Goal: Task Accomplishment & Management: Use online tool/utility

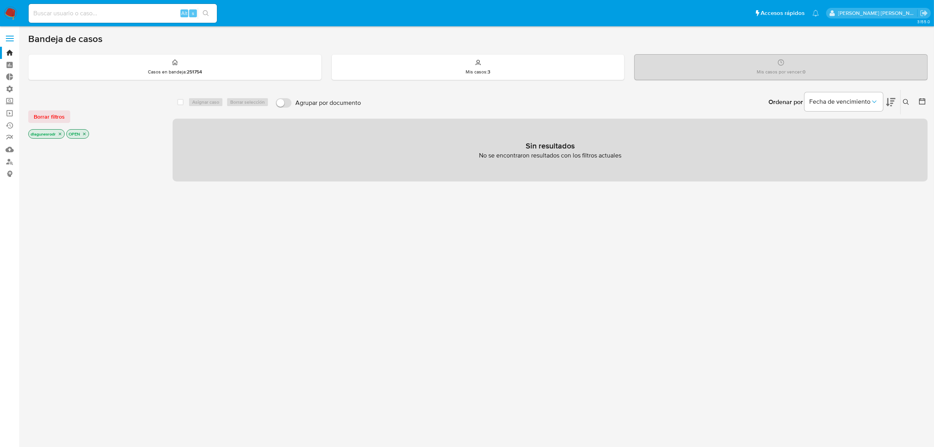
click at [129, 11] on input at bounding box center [123, 13] width 188 height 10
paste input "7ZCNJHtvA6u1ydsBLI5D4Ixz"
type input "7ZCNJHtvA6u1ydsBLI5D4Ixz"
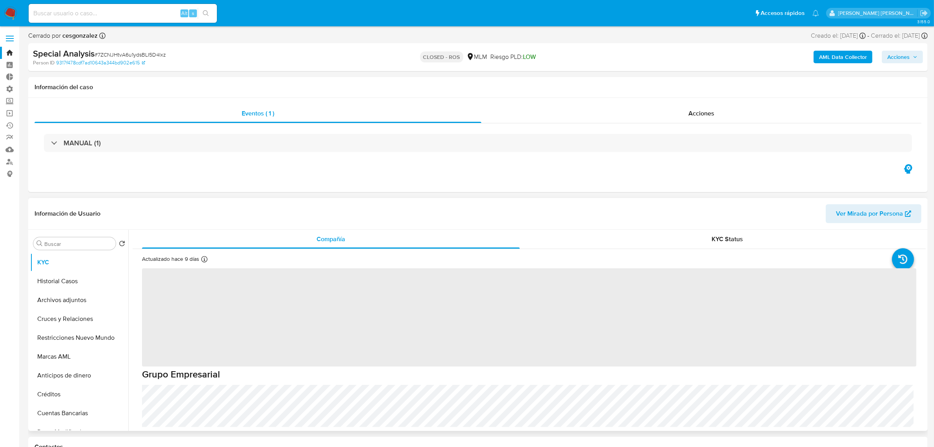
select select "10"
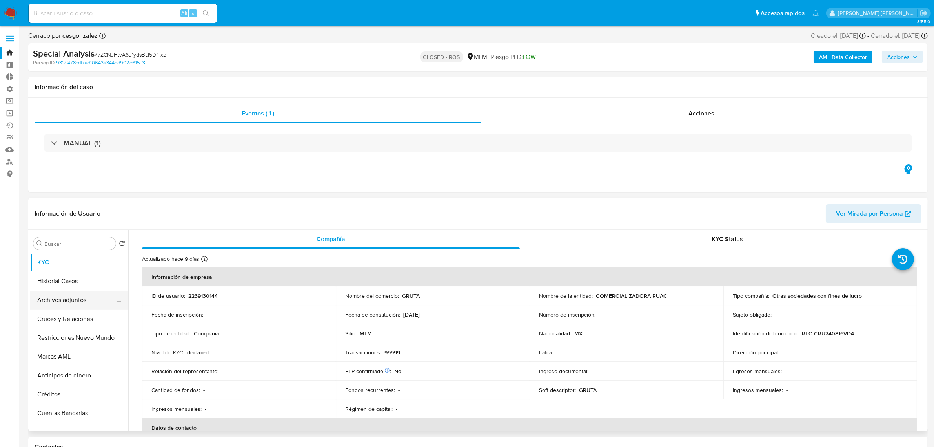
click at [75, 301] on button "Archivos adjuntos" at bounding box center [76, 299] width 92 height 19
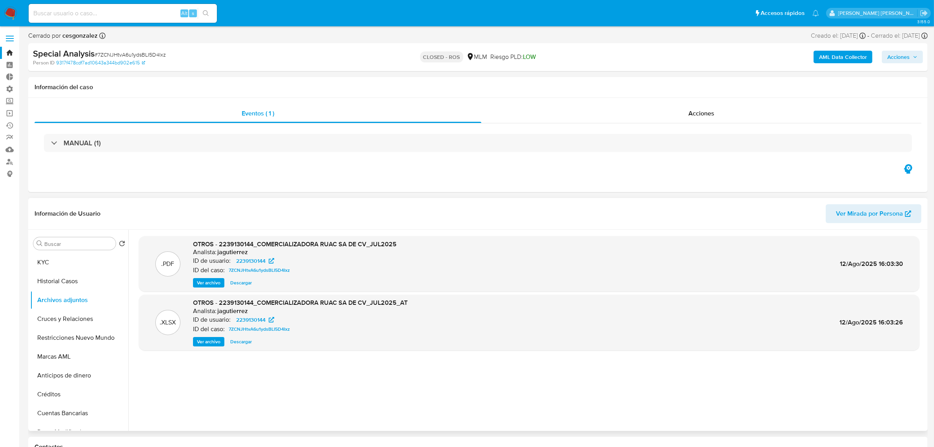
click at [208, 281] on span "Ver archivo" at bounding box center [209, 283] width 24 height 8
click at [716, 117] on div "Acciones" at bounding box center [702, 113] width 440 height 19
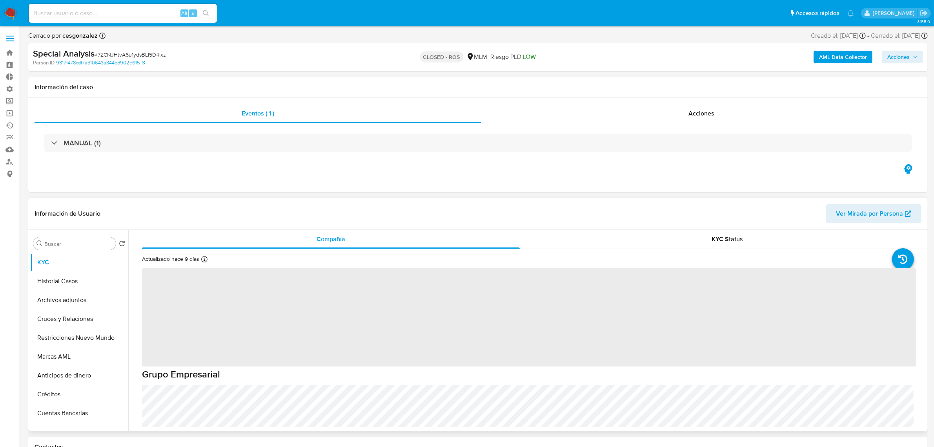
scroll to position [49, 0]
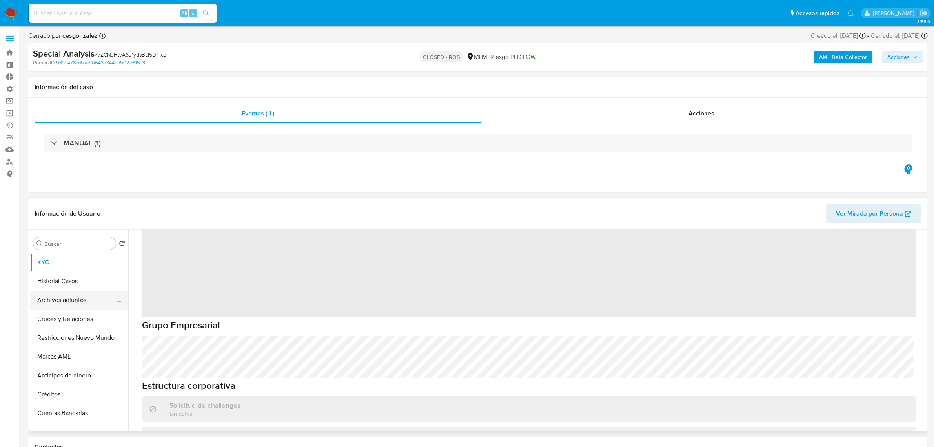
click at [83, 300] on button "Archivos adjuntos" at bounding box center [76, 299] width 92 height 19
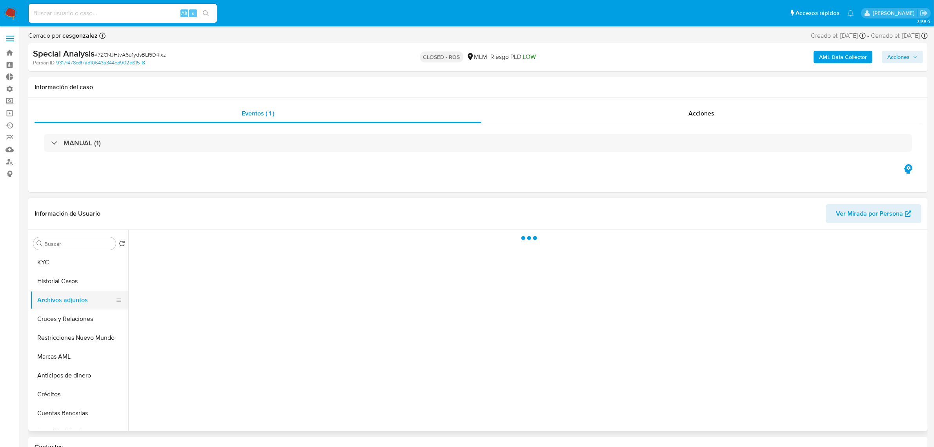
scroll to position [0, 0]
select select "10"
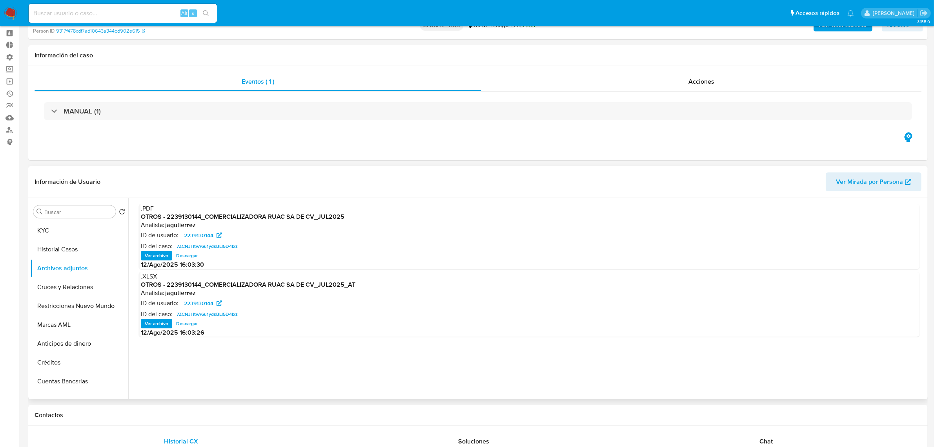
scroll to position [49, 0]
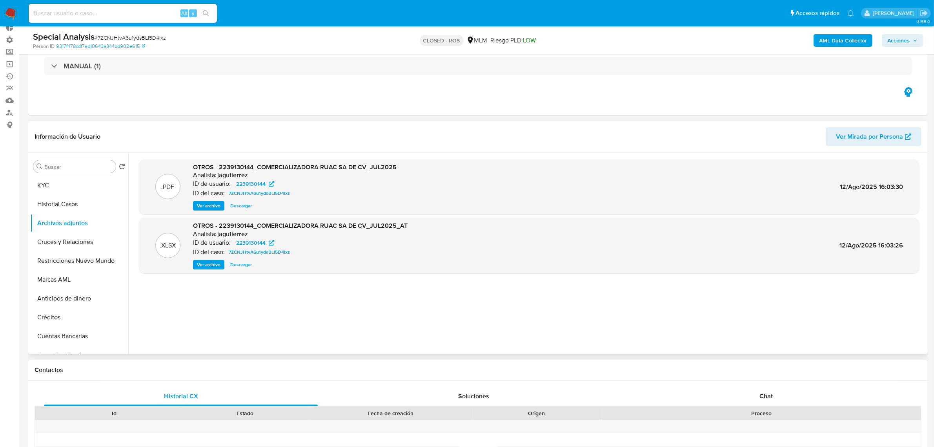
click at [211, 207] on span "Ver archivo" at bounding box center [209, 206] width 24 height 8
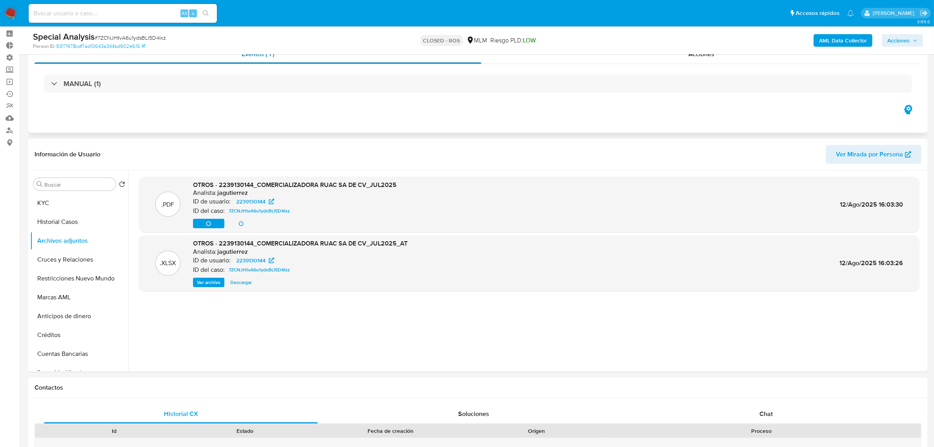
scroll to position [0, 0]
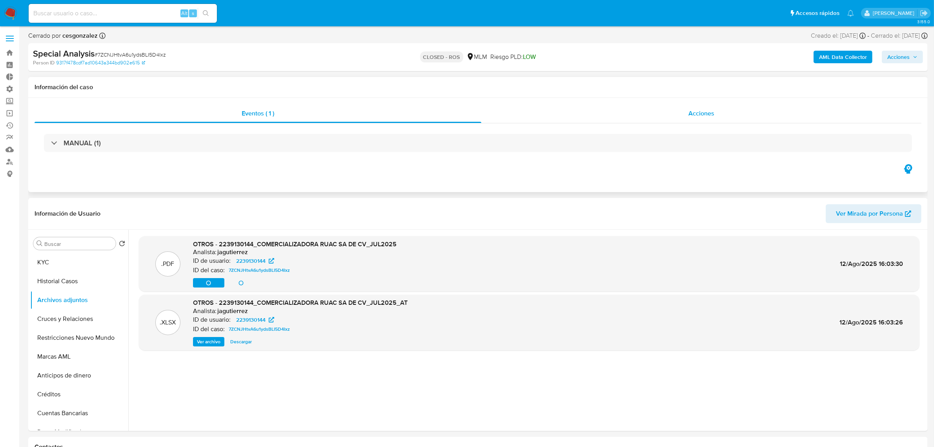
click at [693, 122] on div "Acciones" at bounding box center [702, 113] width 440 height 19
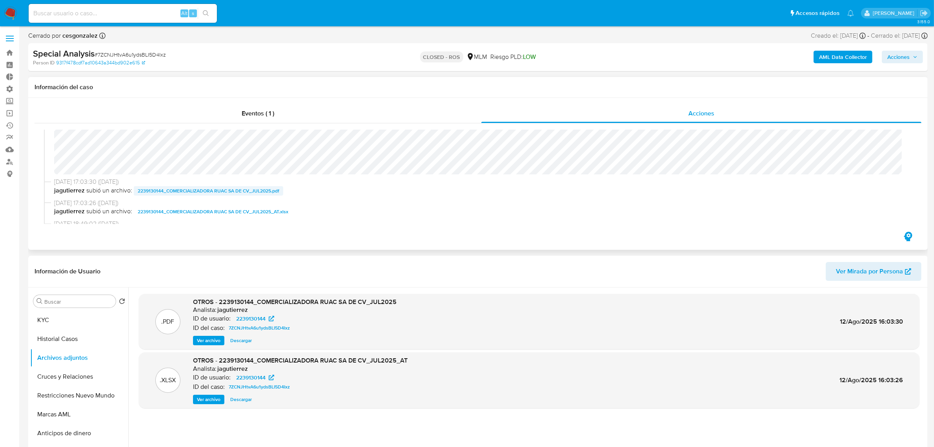
scroll to position [392, 0]
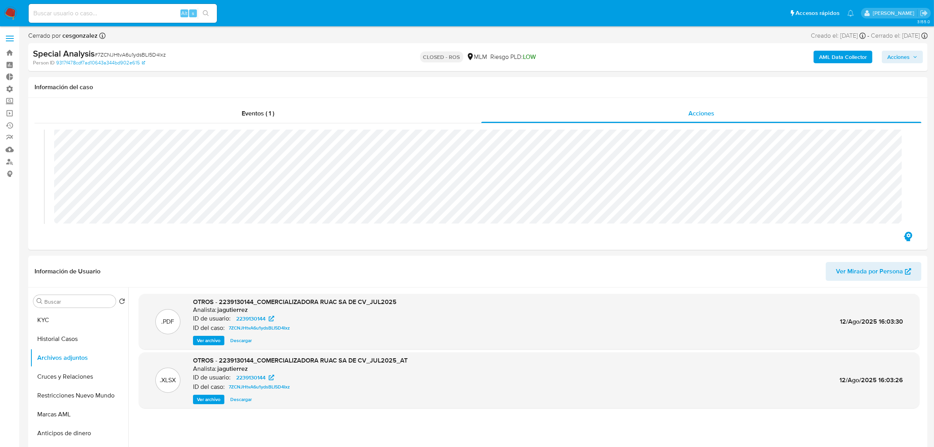
click at [91, 10] on input at bounding box center [123, 13] width 188 height 10
paste input "1983710987"
type input "1983710987"
paste input "STsNfAncAGmehaKzBVQDCdcP"
type input "STsNfAncAGmehaKzBVQDCdcP"
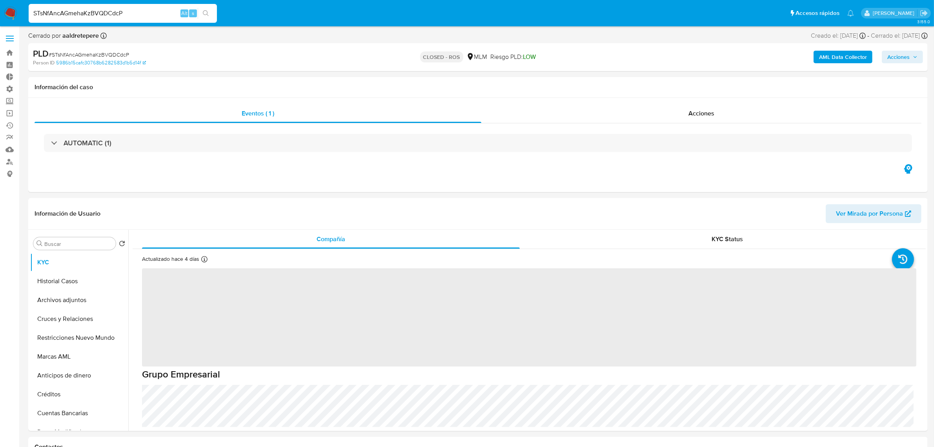
select select "10"
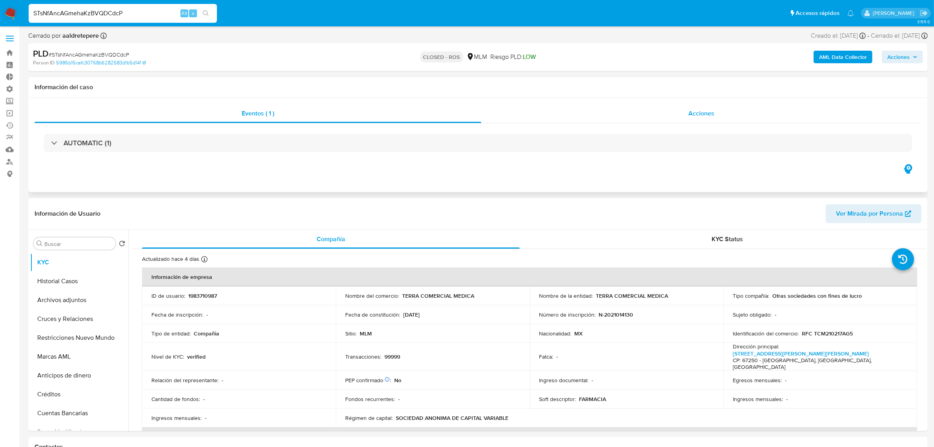
click at [701, 114] on span "Acciones" at bounding box center [702, 113] width 26 height 9
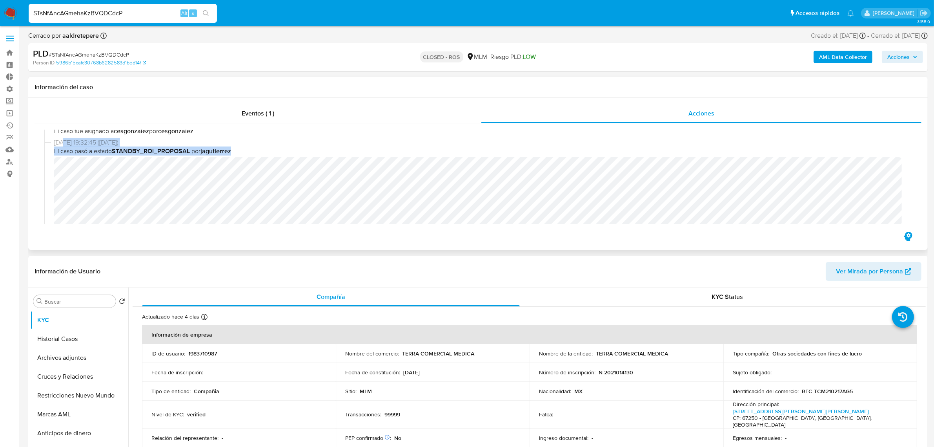
scroll to position [433, 0]
click at [47, 175] on div "26/05/2025 19:32:45 (hace 3 meses) El caso pasó a estado STANDBY_ROI_PROPOSAL p…" at bounding box center [478, 202] width 868 height 117
click at [69, 357] on button "Archivos adjuntos" at bounding box center [76, 357] width 92 height 19
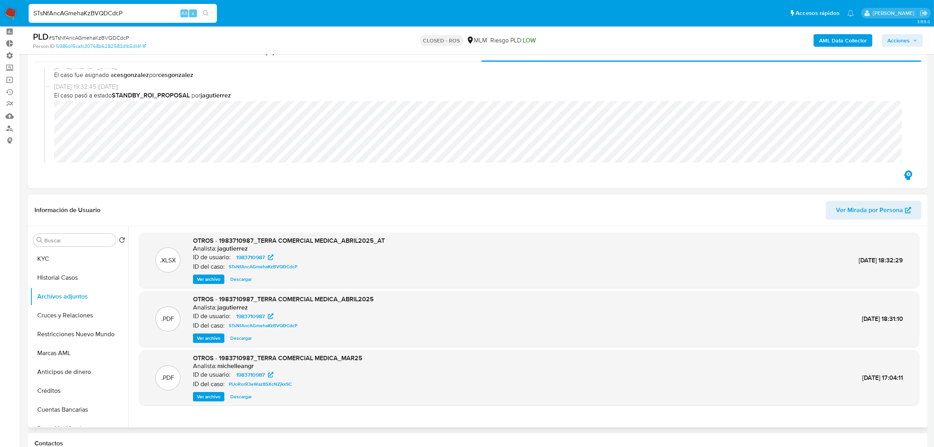
scroll to position [49, 0]
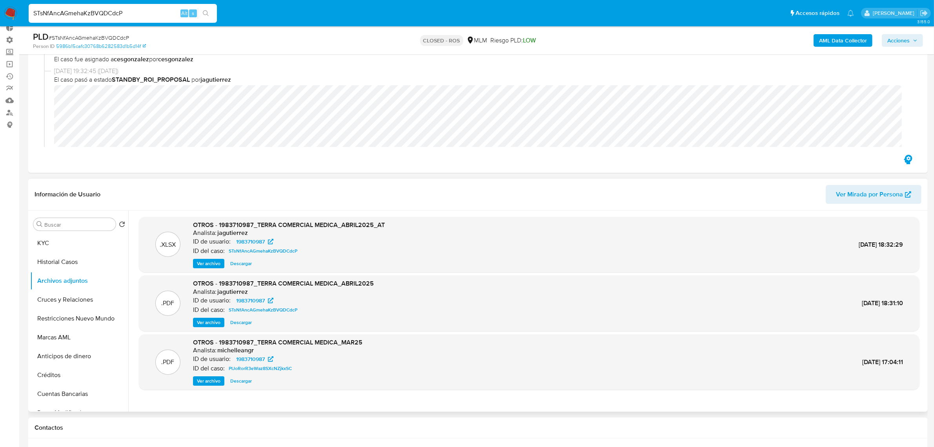
click at [244, 262] on span "Descargar" at bounding box center [241, 263] width 22 height 8
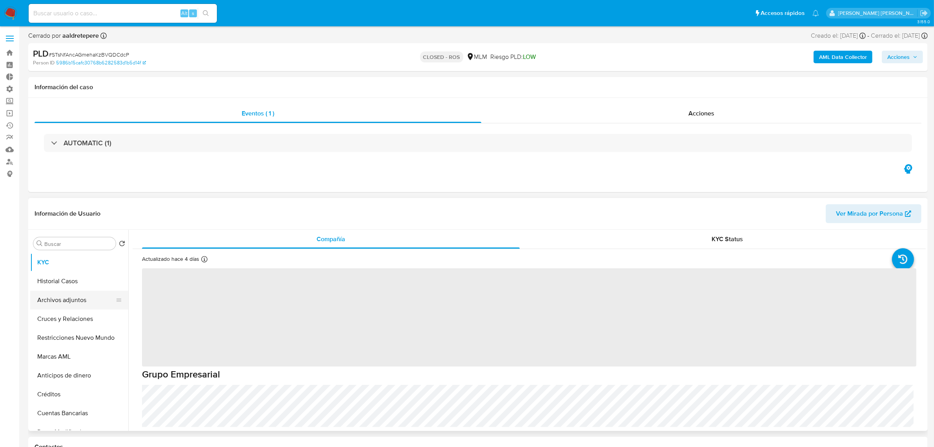
select select "10"
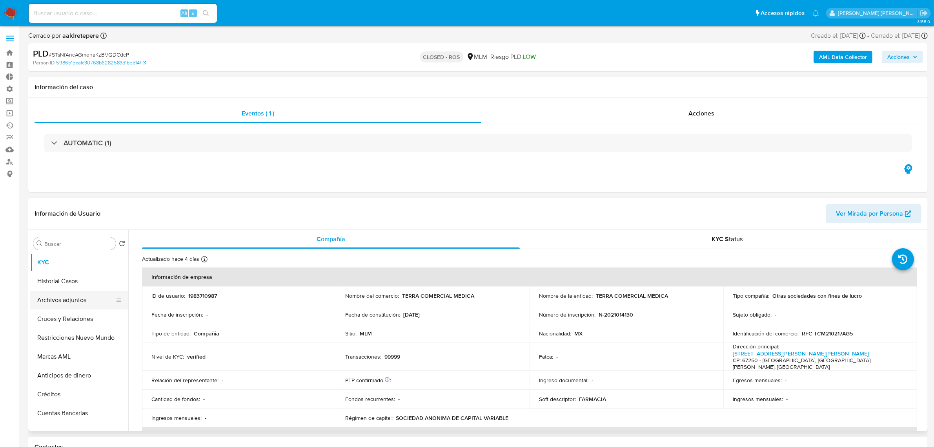
click at [69, 301] on button "Archivos adjuntos" at bounding box center [76, 299] width 92 height 19
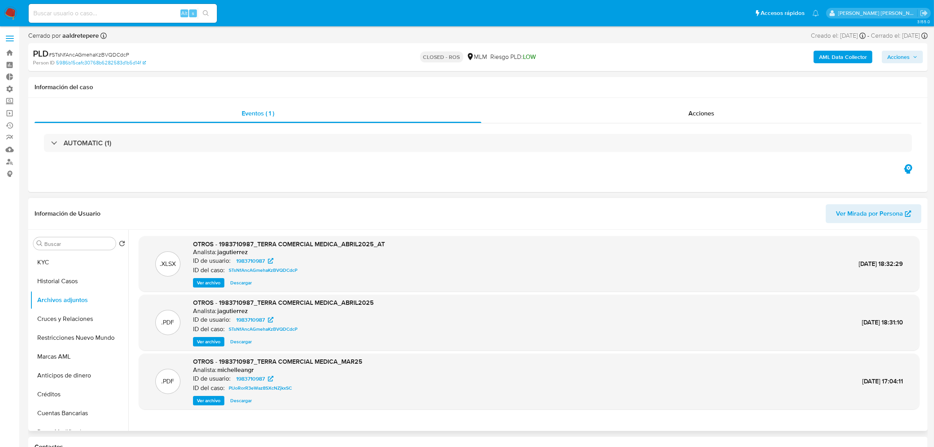
click at [243, 284] on span "Descargar" at bounding box center [241, 283] width 22 height 8
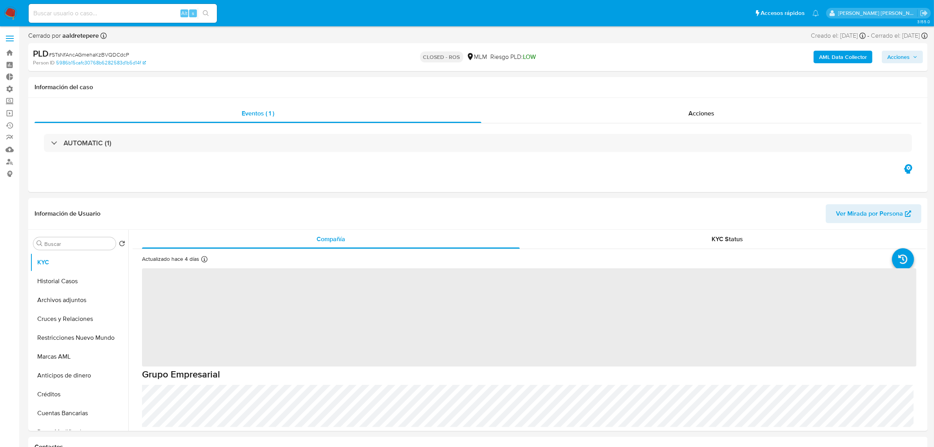
select select "10"
click at [114, 13] on input at bounding box center [123, 13] width 188 height 10
select select "10"
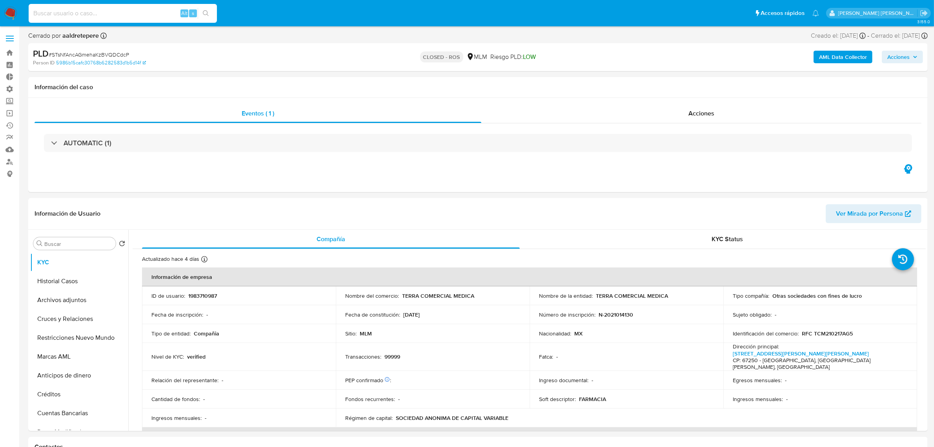
paste input "VbgjlzwOCcYKvKtU6A0hi7Qv"
type input "VbgjlzwOCcYKvKtU6A0hi7Qv"
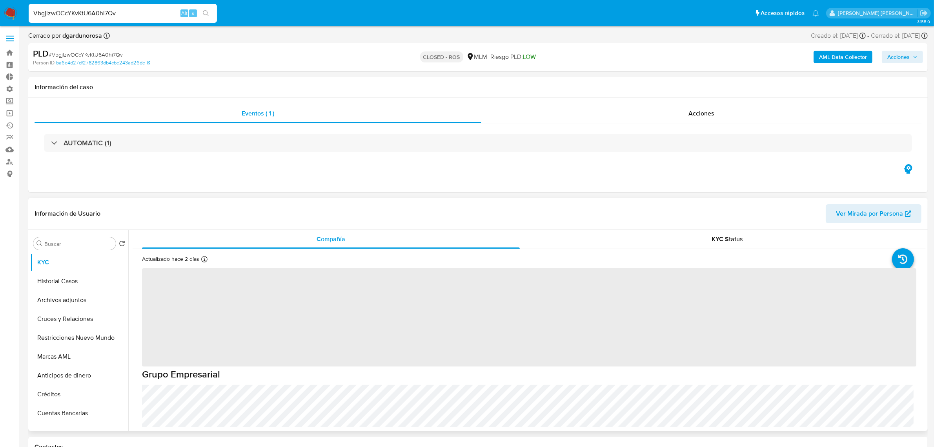
select select "10"
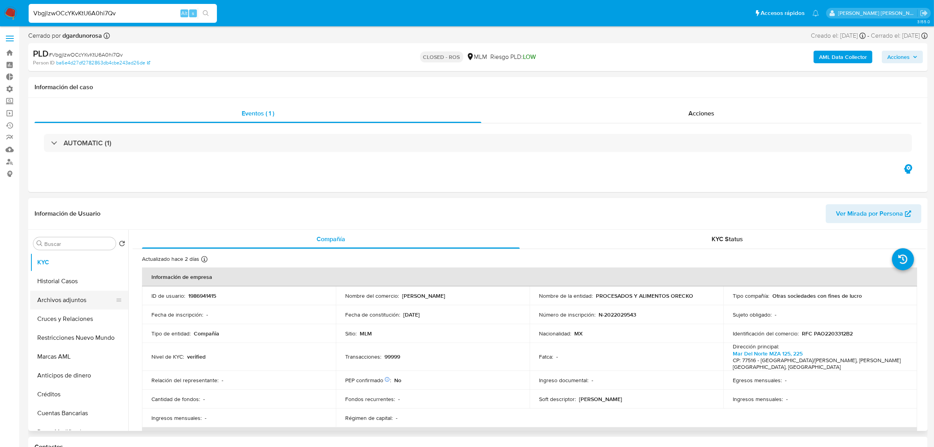
click at [64, 296] on button "Archivos adjuntos" at bounding box center [76, 299] width 92 height 19
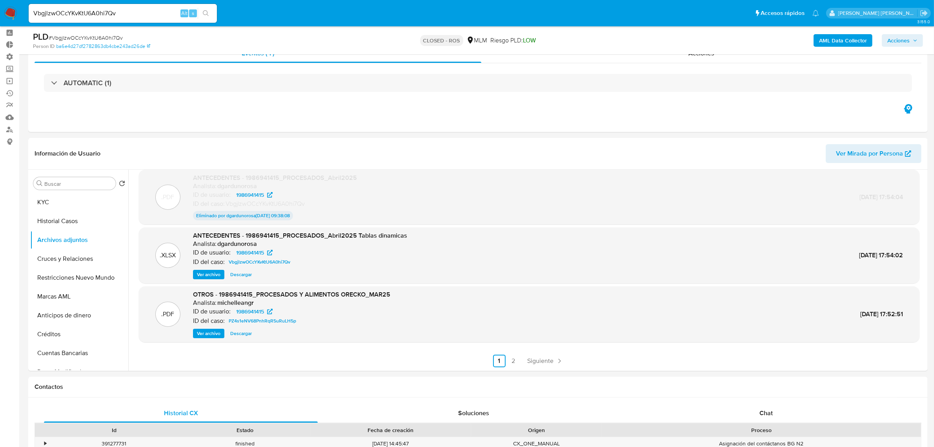
scroll to position [49, 0]
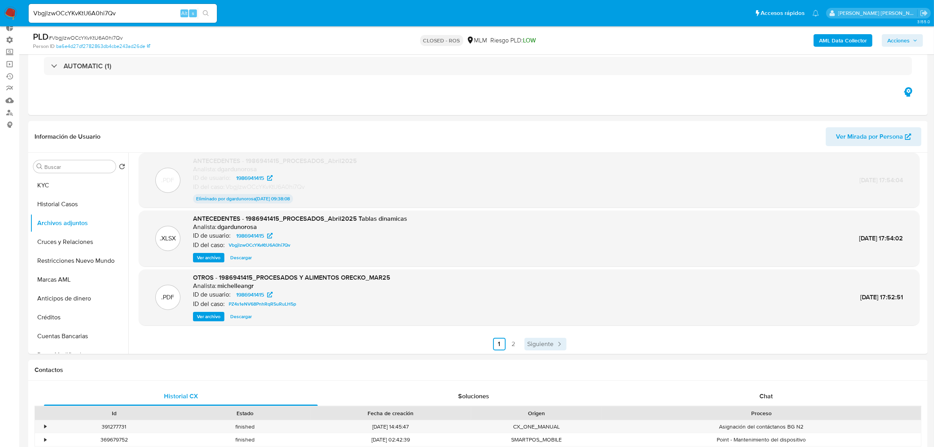
click at [533, 343] on span "Siguiente" at bounding box center [541, 344] width 26 height 6
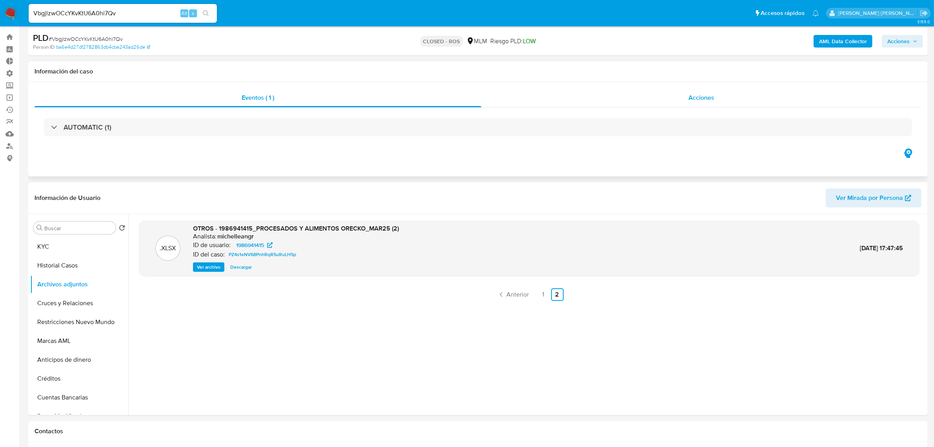
scroll to position [0, 0]
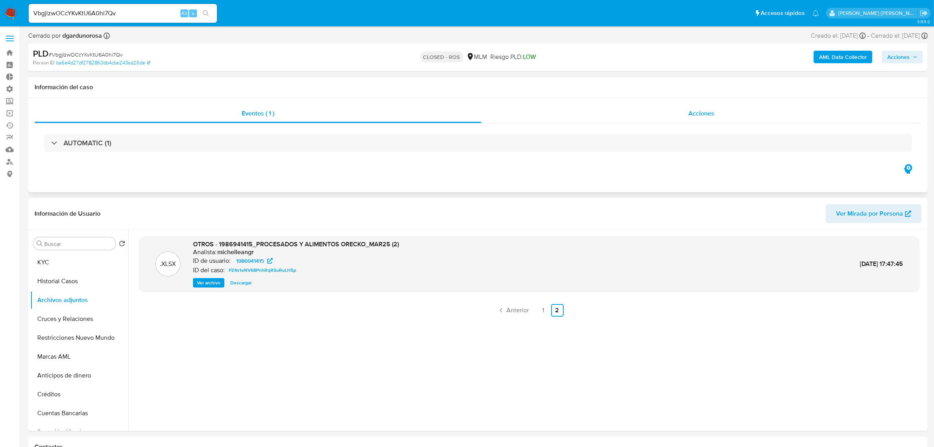
click at [723, 112] on div "Acciones" at bounding box center [702, 113] width 440 height 19
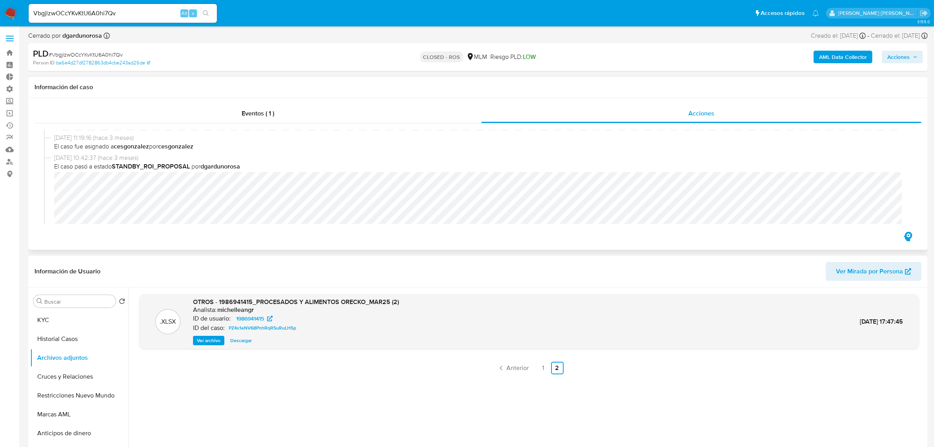
scroll to position [392, 0]
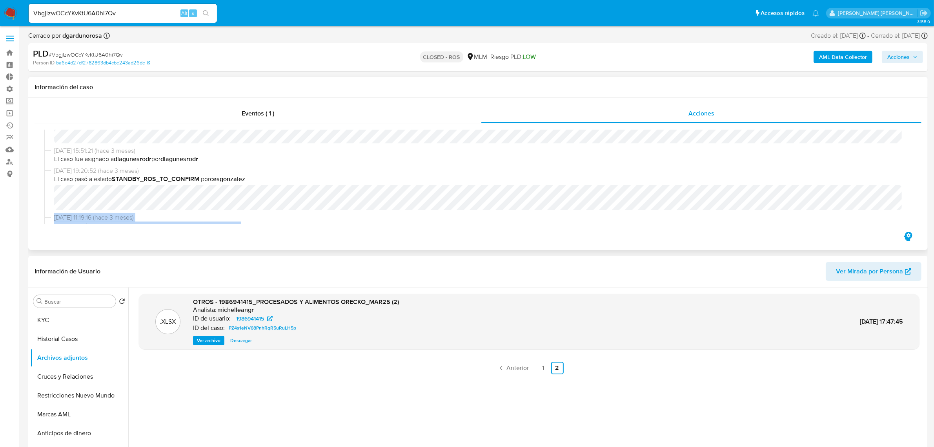
click at [162, 206] on div "06/06/2025 20:17:27 (hace 3 meses) El caso pasó a estado CLOSED_ROS por dgardun…" at bounding box center [478, 176] width 868 height 94
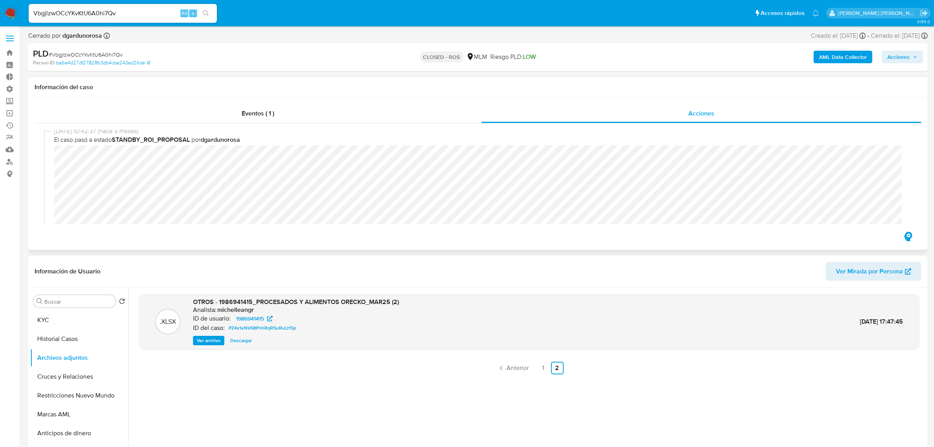
scroll to position [378, 0]
click at [82, 14] on input "VbgjlzwOCcYKvKtU6A0hi7Qv" at bounding box center [123, 13] width 188 height 10
paste input "gYzKmXekTuZtqVRc8vZlzFep"
type input "gYzKmXekTuZtqVRc8vZlzFep"
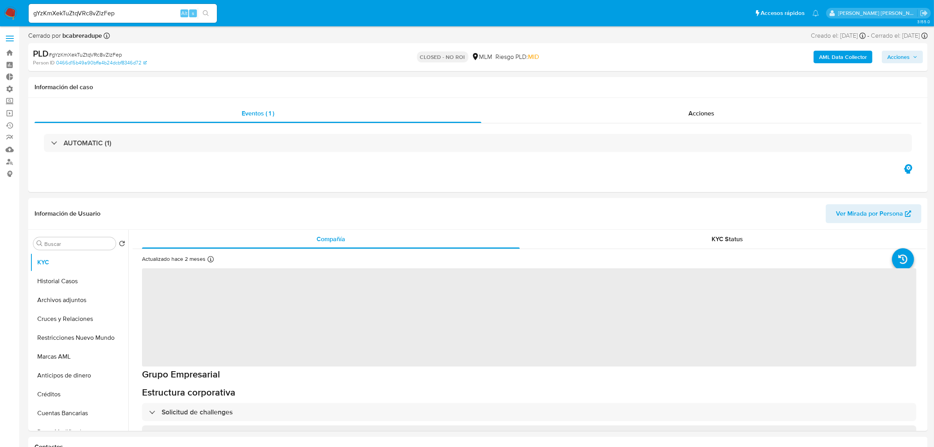
select select "10"
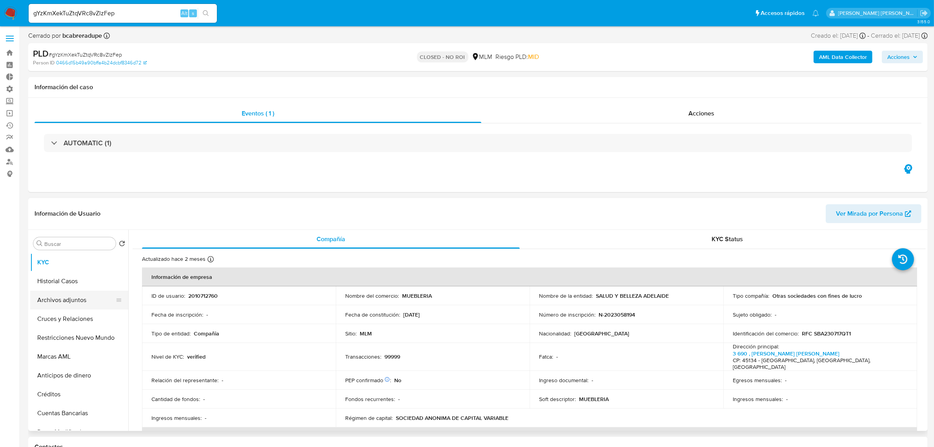
drag, startPoint x: 59, startPoint y: 298, endPoint x: 57, endPoint y: 295, distance: 4.2
click at [59, 298] on button "Archivos adjuntos" at bounding box center [76, 299] width 92 height 19
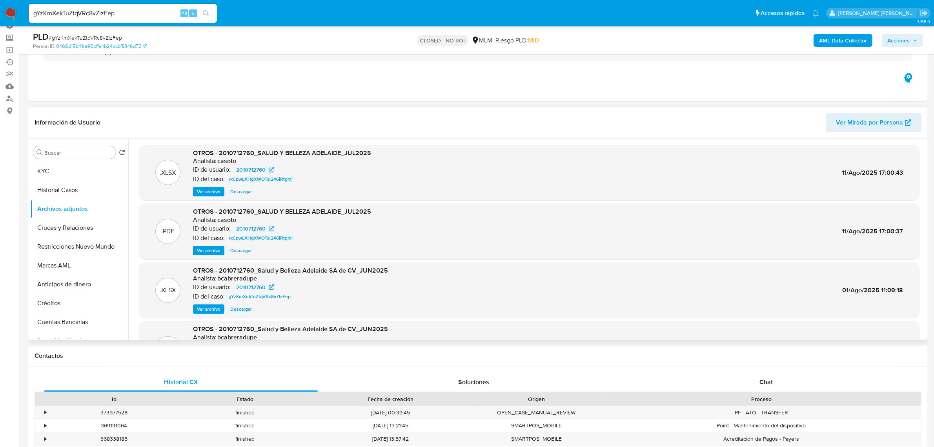
scroll to position [49, 0]
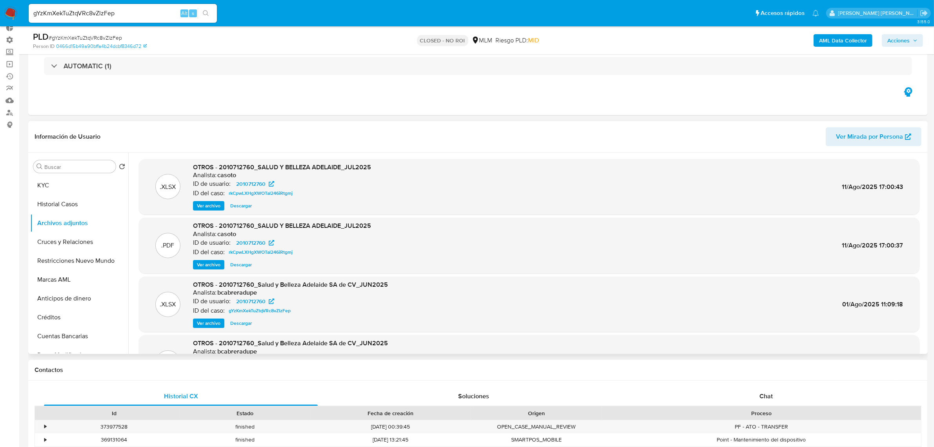
click at [233, 205] on span "Descargar" at bounding box center [241, 206] width 22 height 8
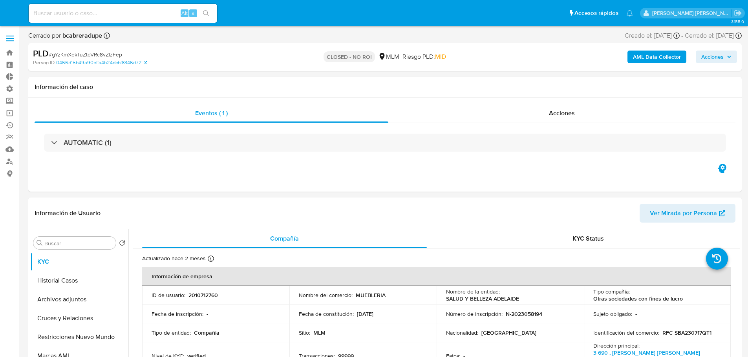
select select "10"
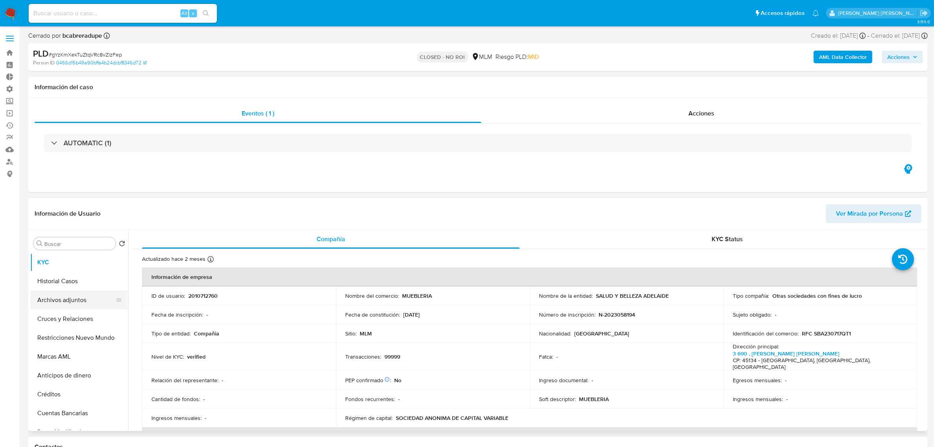
click at [80, 303] on button "Archivos adjuntos" at bounding box center [76, 299] width 92 height 19
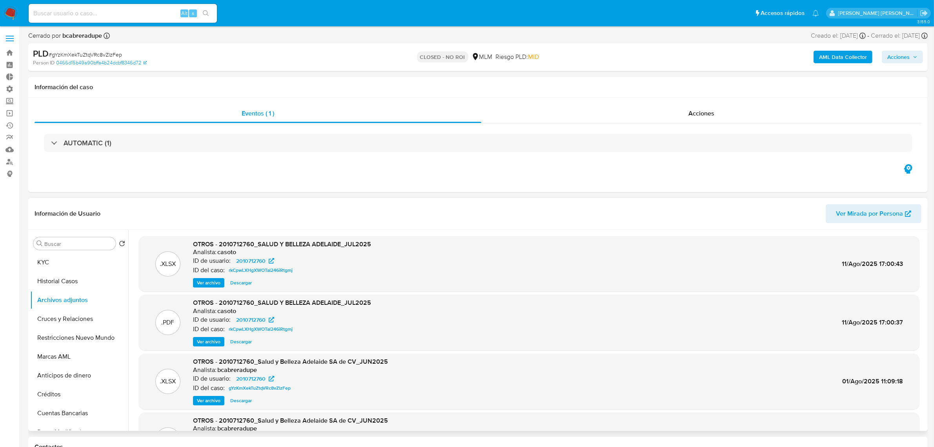
click at [239, 281] on span "Descargar" at bounding box center [241, 283] width 22 height 8
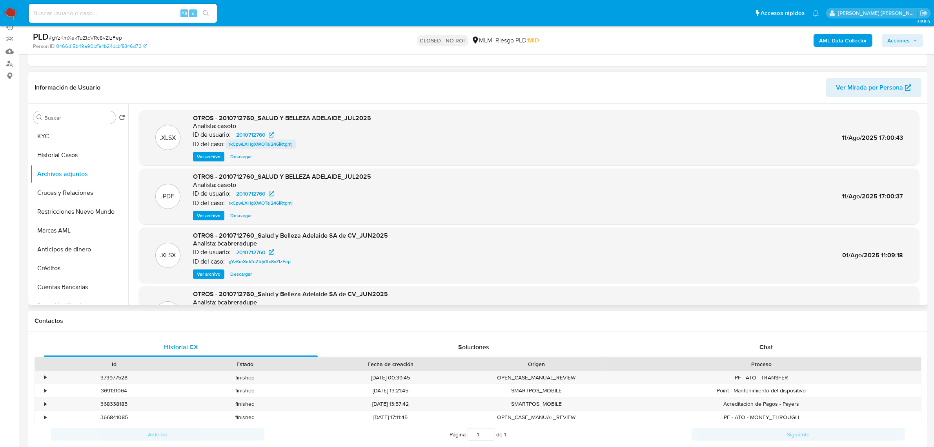
click at [280, 144] on span "rkCpwLXHgXWOTal246iRtgmj" at bounding box center [261, 143] width 64 height 9
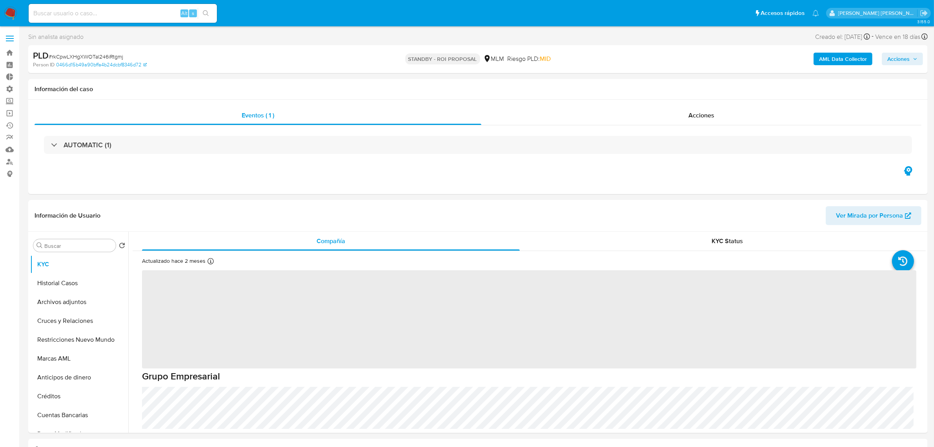
select select "10"
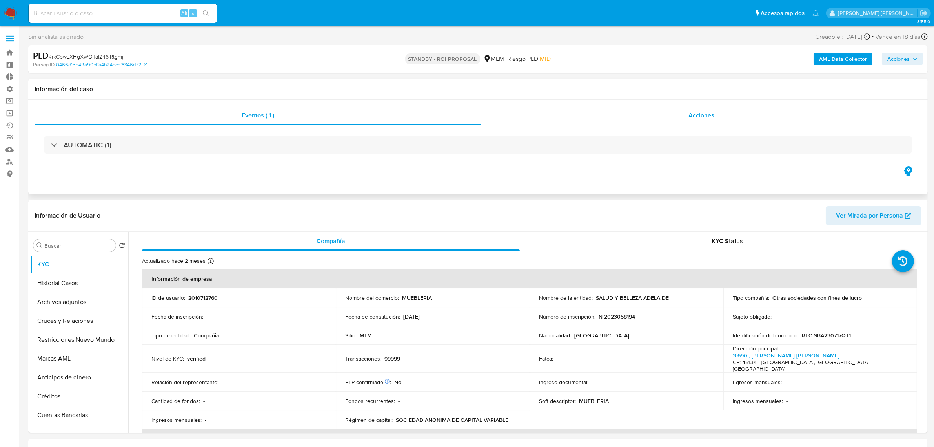
click at [720, 118] on div "Acciones" at bounding box center [702, 115] width 440 height 19
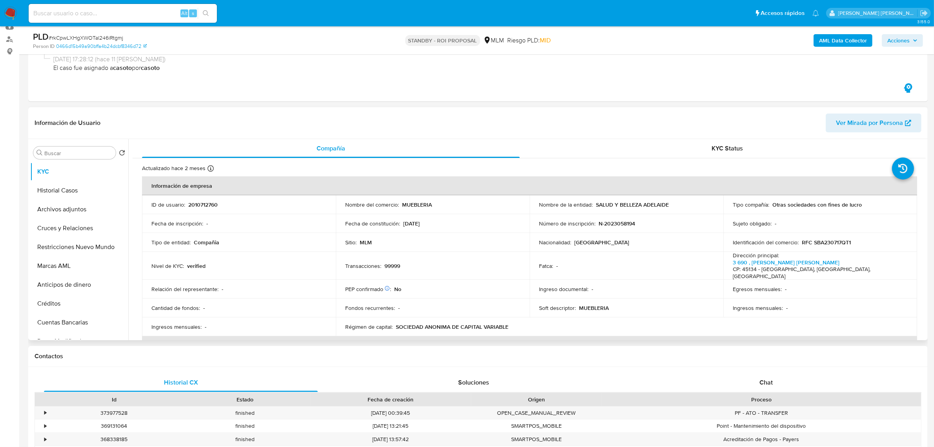
scroll to position [98, 0]
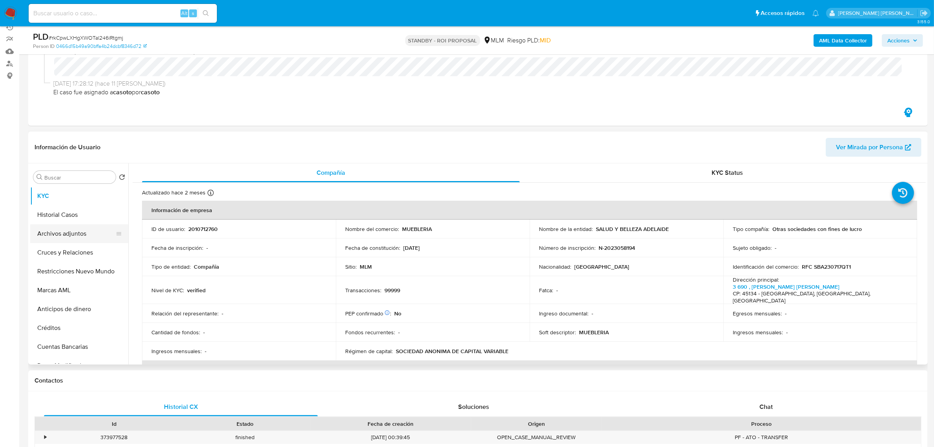
click at [65, 238] on button "Archivos adjuntos" at bounding box center [76, 233] width 92 height 19
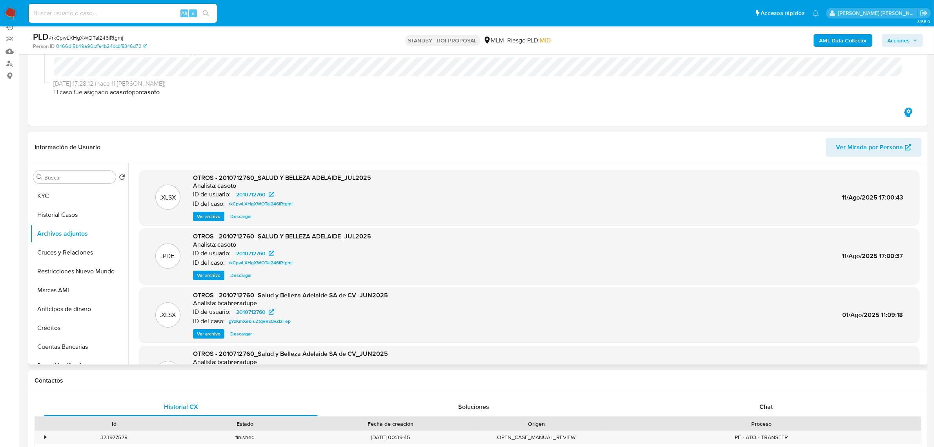
click at [214, 273] on span "Ver archivo" at bounding box center [209, 275] width 24 height 8
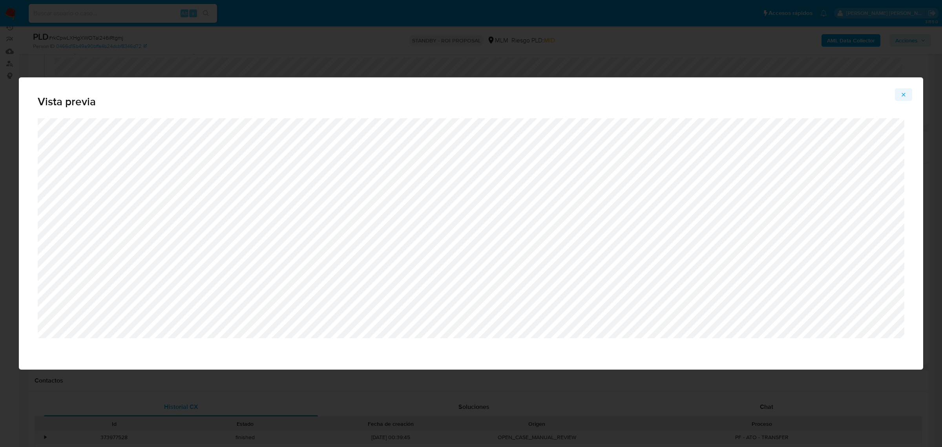
click at [903, 93] on icon "Attachment preview" at bounding box center [903, 94] width 6 height 6
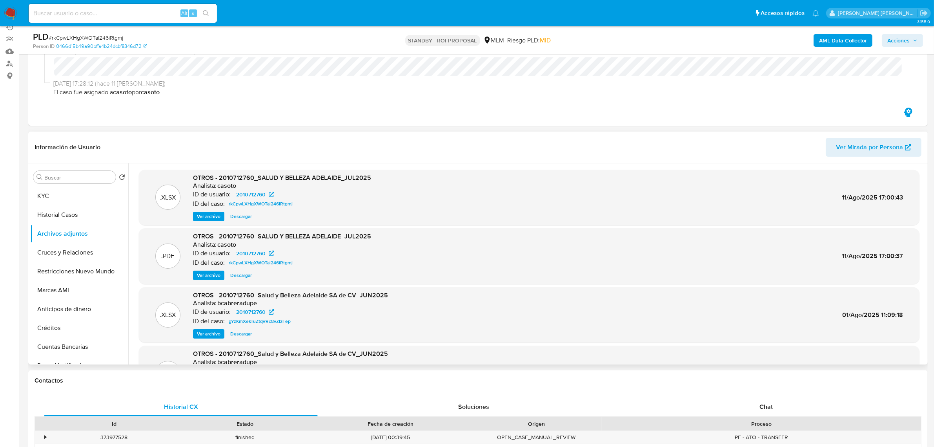
click at [235, 334] on span "Descargar" at bounding box center [241, 334] width 22 height 8
